Goal: Task Accomplishment & Management: Use online tool/utility

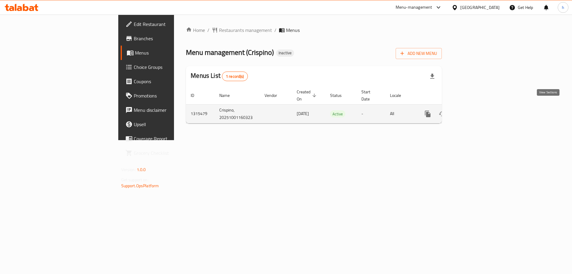
click at [474, 110] on icon "enhanced table" at bounding box center [470, 113] width 7 height 7
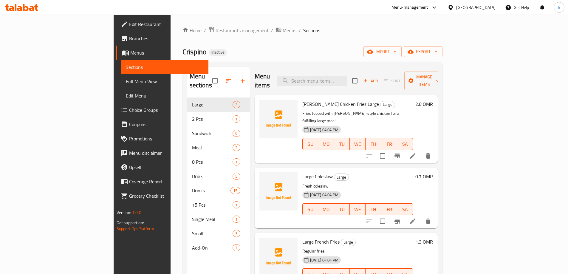
drag, startPoint x: 151, startPoint y: 123, endPoint x: 572, endPoint y: -36, distance: 450.5
click at [568, 0] on html "​ Menu-management [GEOGRAPHIC_DATA] Get Help h Edit Restaurant Branches Menus S…" at bounding box center [284, 137] width 568 height 274
click at [415, 153] on icon at bounding box center [412, 155] width 5 height 5
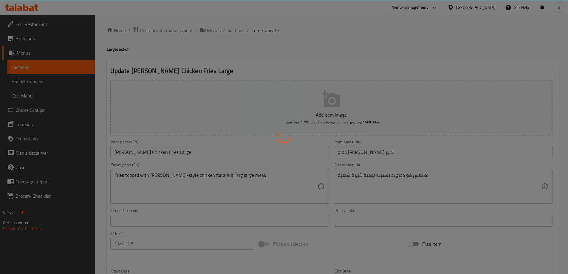
click at [112, 31] on div at bounding box center [284, 137] width 568 height 274
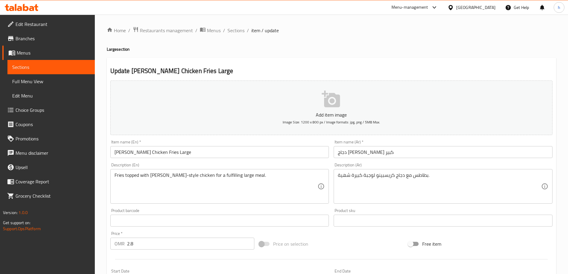
click at [57, 55] on span "Menus" at bounding box center [53, 52] width 73 height 7
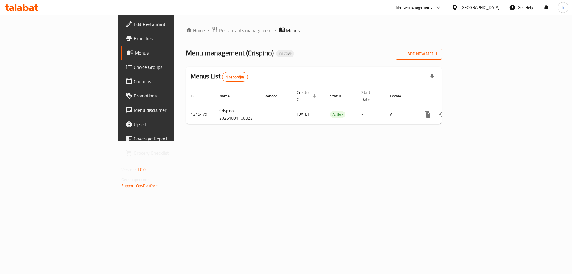
click at [437, 56] on span "Add New Menu" at bounding box center [419, 53] width 37 height 7
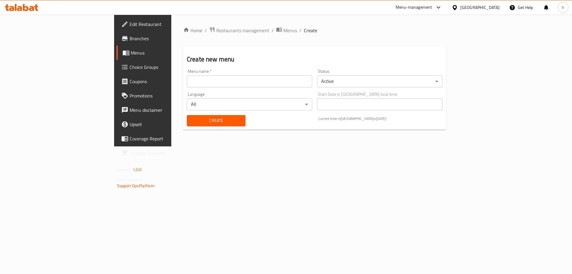
click at [240, 82] on input "text" at bounding box center [249, 81] width 125 height 12
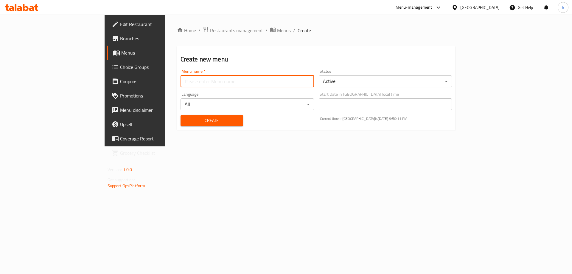
type input "haidy"
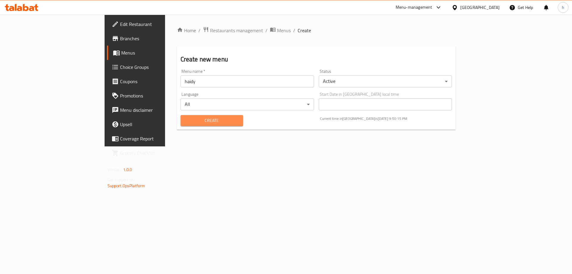
click at [185, 120] on span "Create" at bounding box center [211, 120] width 53 height 7
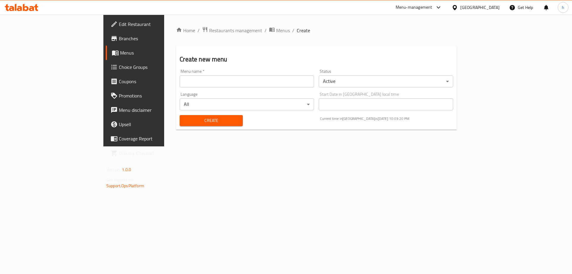
click at [119, 38] on span "Branches" at bounding box center [156, 38] width 75 height 7
